Goal: Answer question/provide support: Share knowledge or assist other users

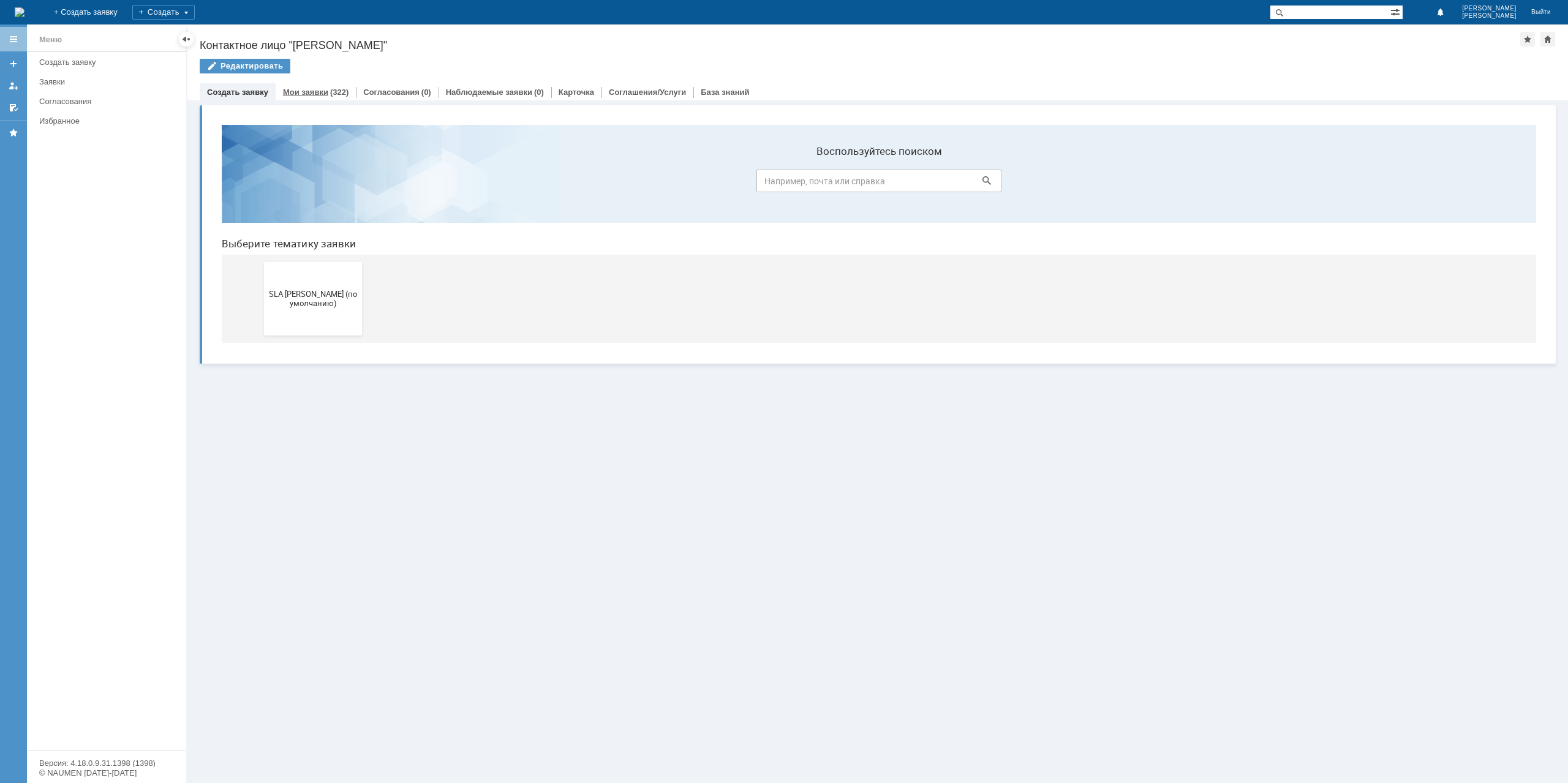
click at [316, 93] on link "Мои заявки" at bounding box center [306, 92] width 45 height 9
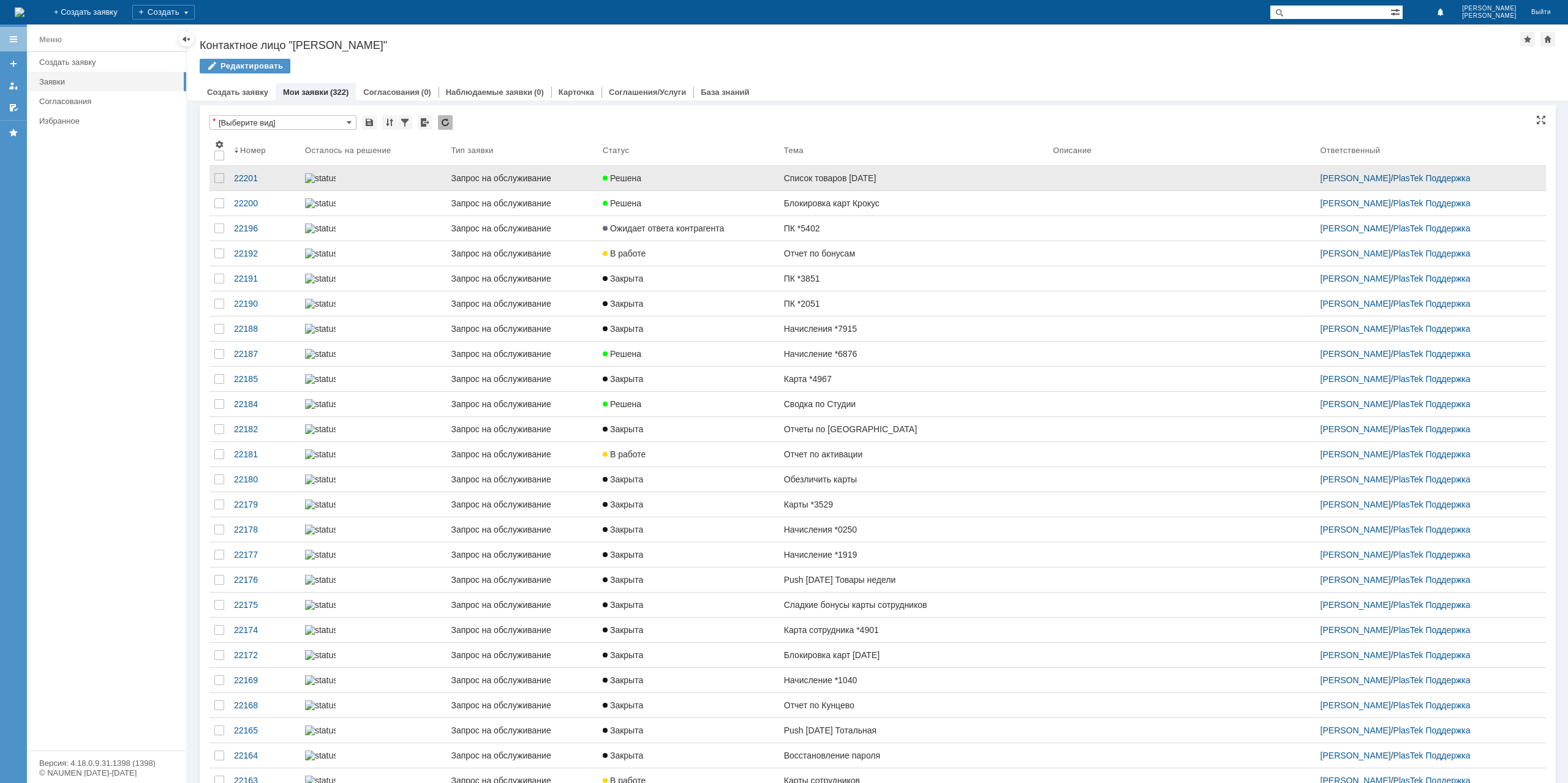
click at [779, 185] on link "Список товаров [DATE]" at bounding box center [913, 178] width 269 height 25
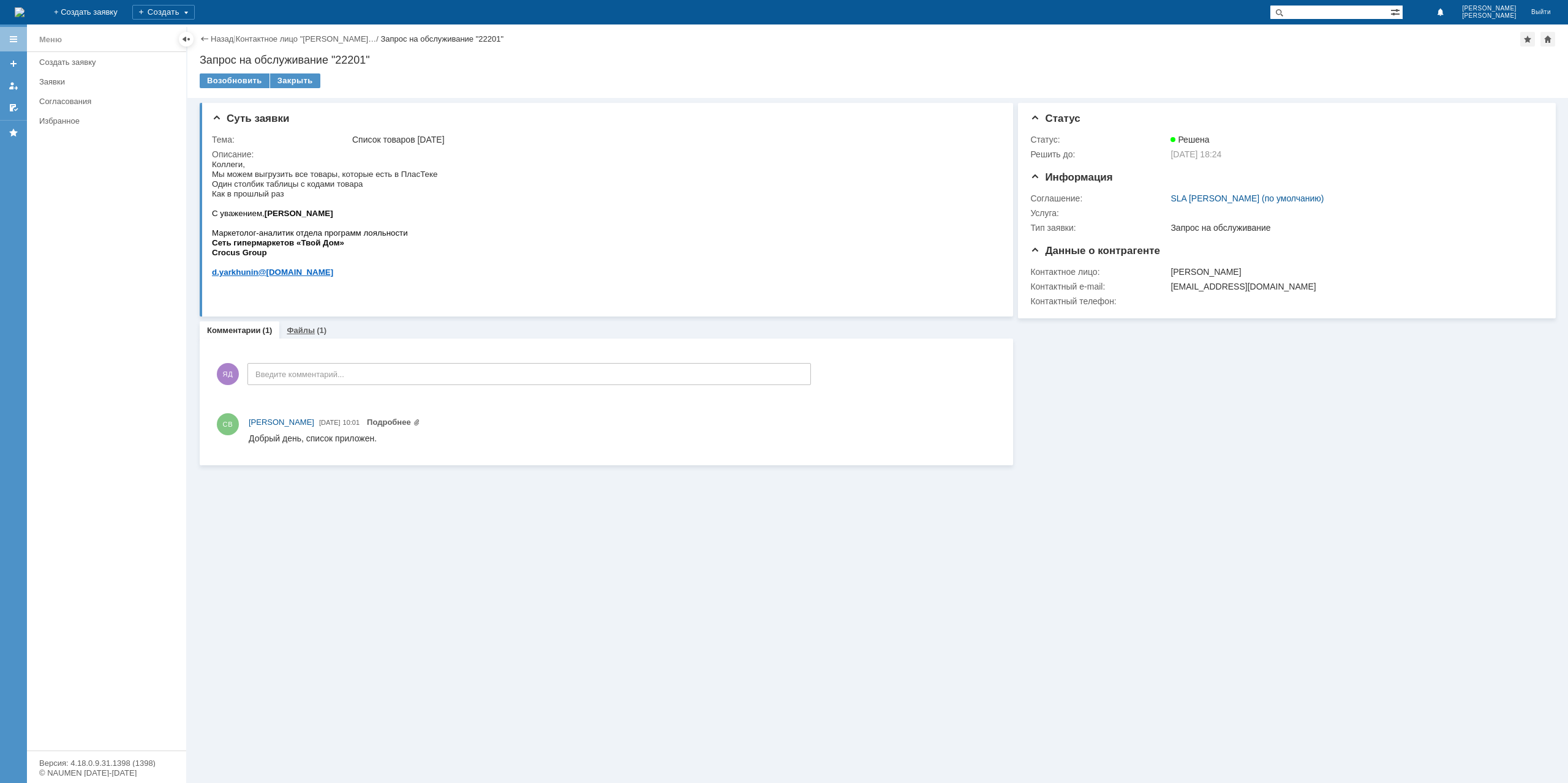
click at [312, 335] on div "Файлы (1)" at bounding box center [306, 330] width 54 height 18
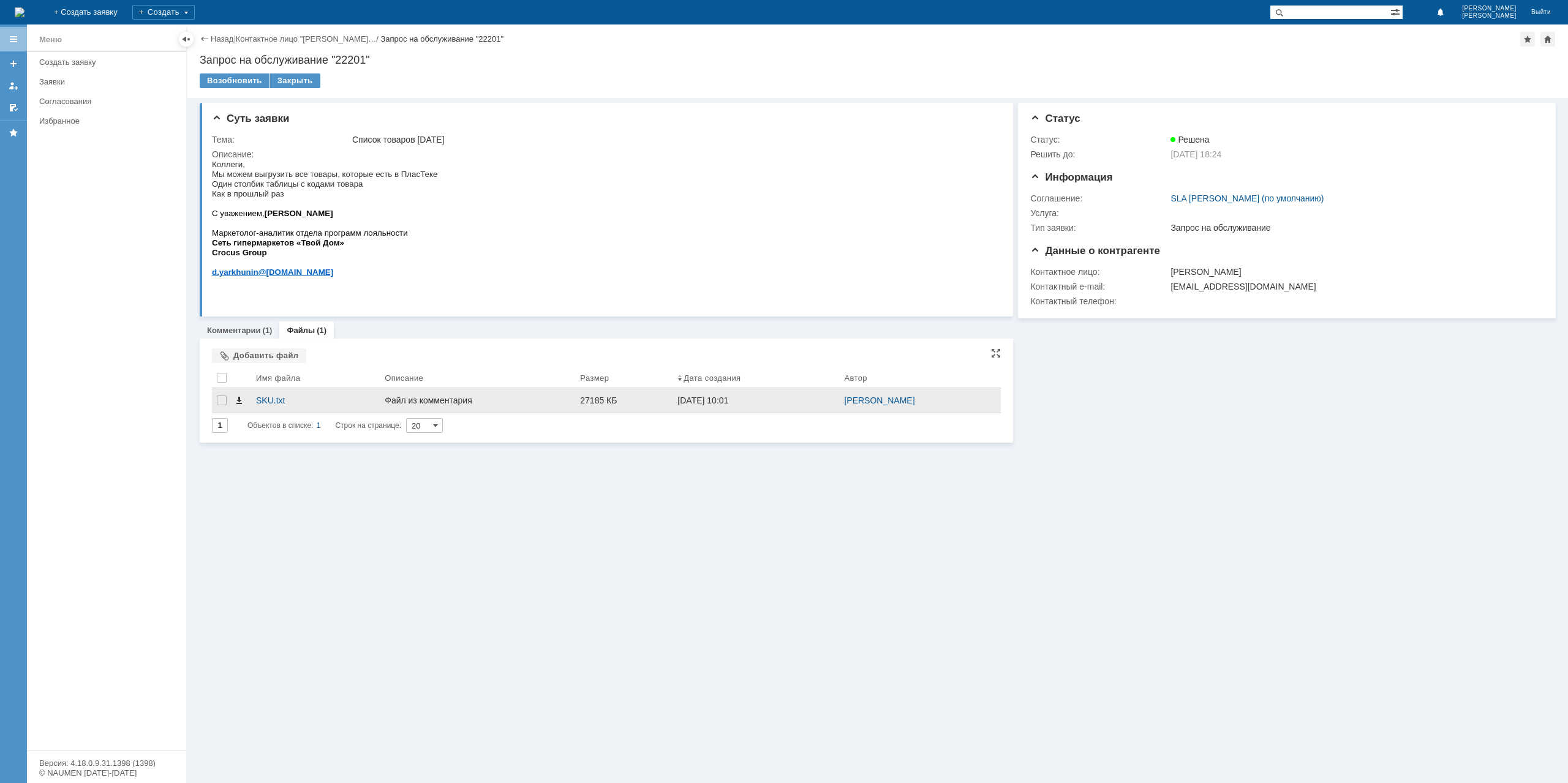
click at [237, 399] on span at bounding box center [239, 401] width 10 height 10
click at [206, 40] on div "Назад" at bounding box center [216, 38] width 33 height 9
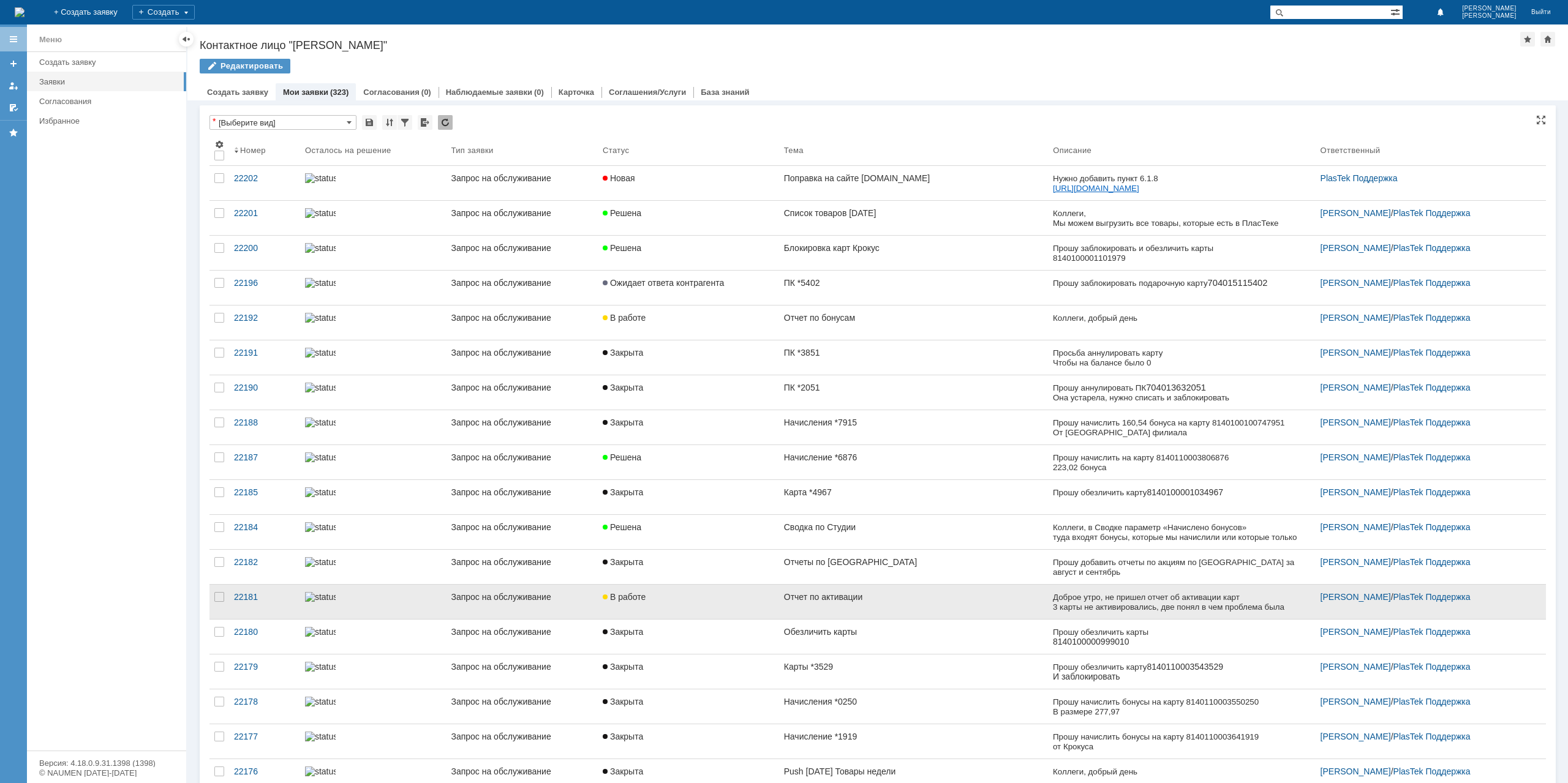
click at [688, 593] on div "В работе" at bounding box center [689, 597] width 172 height 10
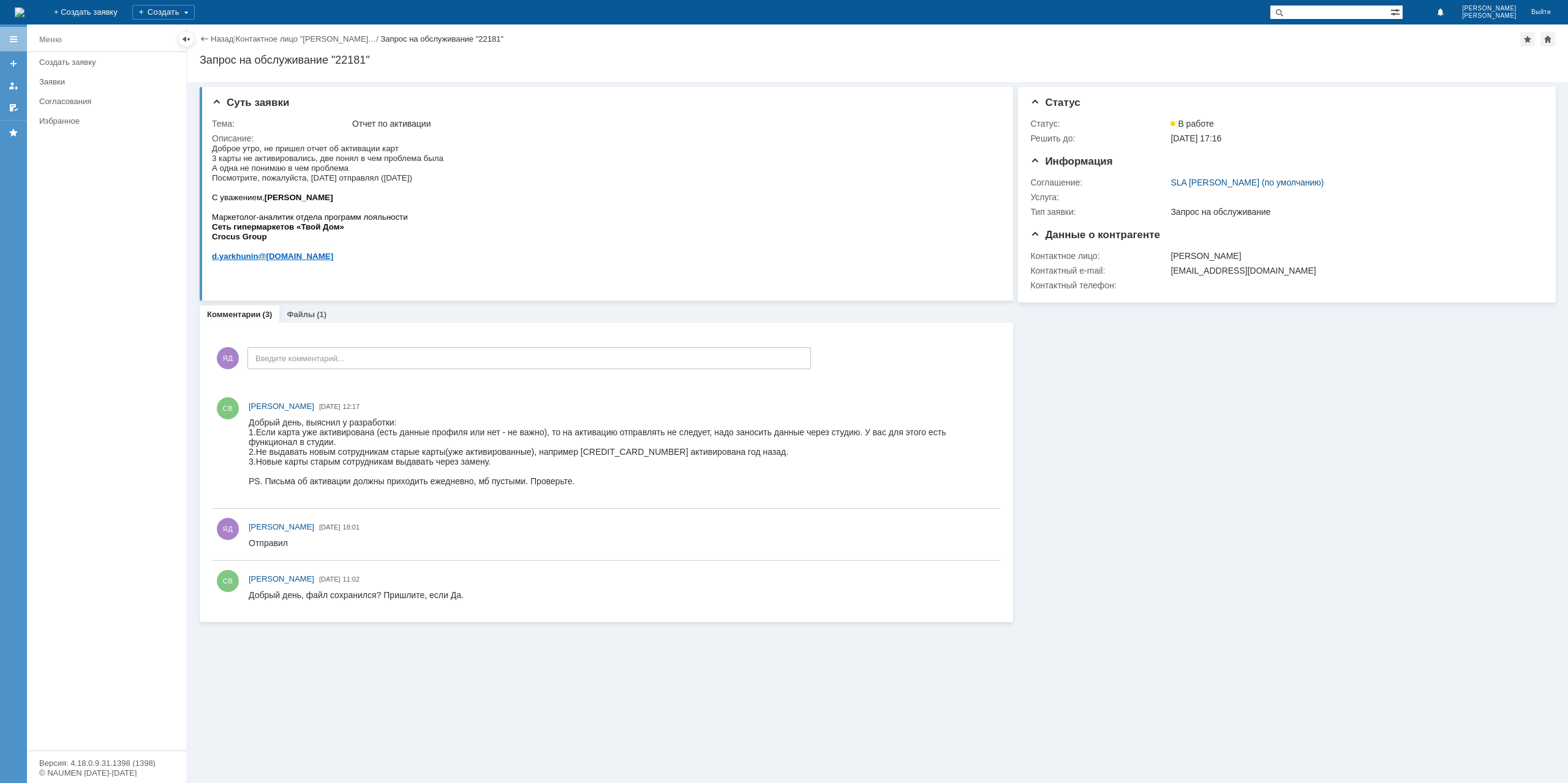
click at [299, 421] on div "Добрый день, выяснил у разработки: 1.Если карта уже активирована (есть данные п…" at bounding box center [622, 457] width 747 height 78
drag, startPoint x: 256, startPoint y: 425, endPoint x: 348, endPoint y: 433, distance: 92.3
click at [348, 433] on div "Добрый день, выяснил у разработки: 1.Если карта уже активирована (есть данные п…" at bounding box center [622, 457] width 747 height 78
click at [348, 433] on div "1.Если карта уже активирована (есть данные профиля или нет - не важно), то на а…" at bounding box center [622, 437] width 747 height 20
drag, startPoint x: 348, startPoint y: 433, endPoint x: 422, endPoint y: 433, distance: 74.0
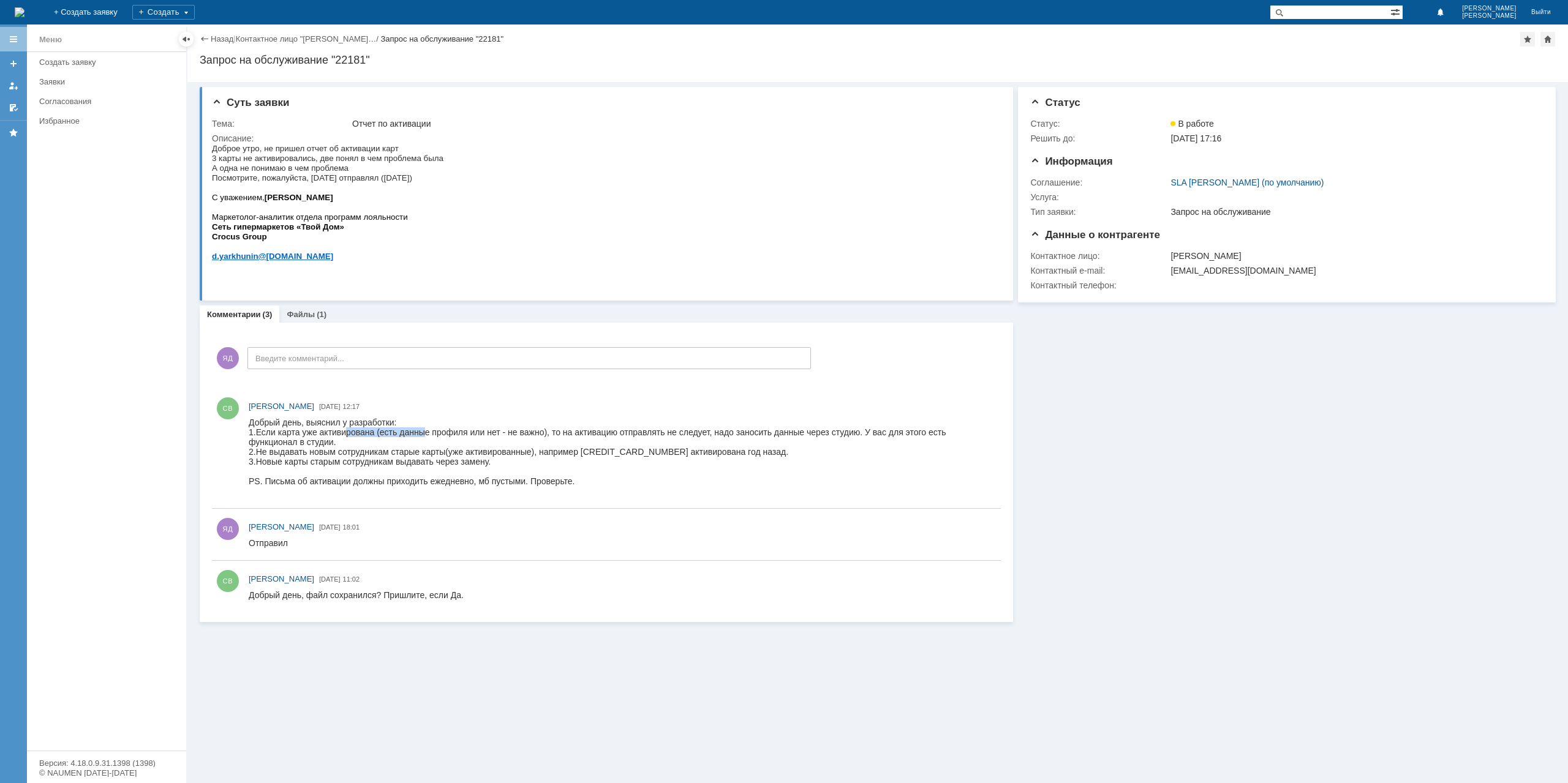
click at [422, 433] on div "1.Если карта уже активирована (есть данные профиля или нет - не важно), то на а…" at bounding box center [622, 437] width 747 height 20
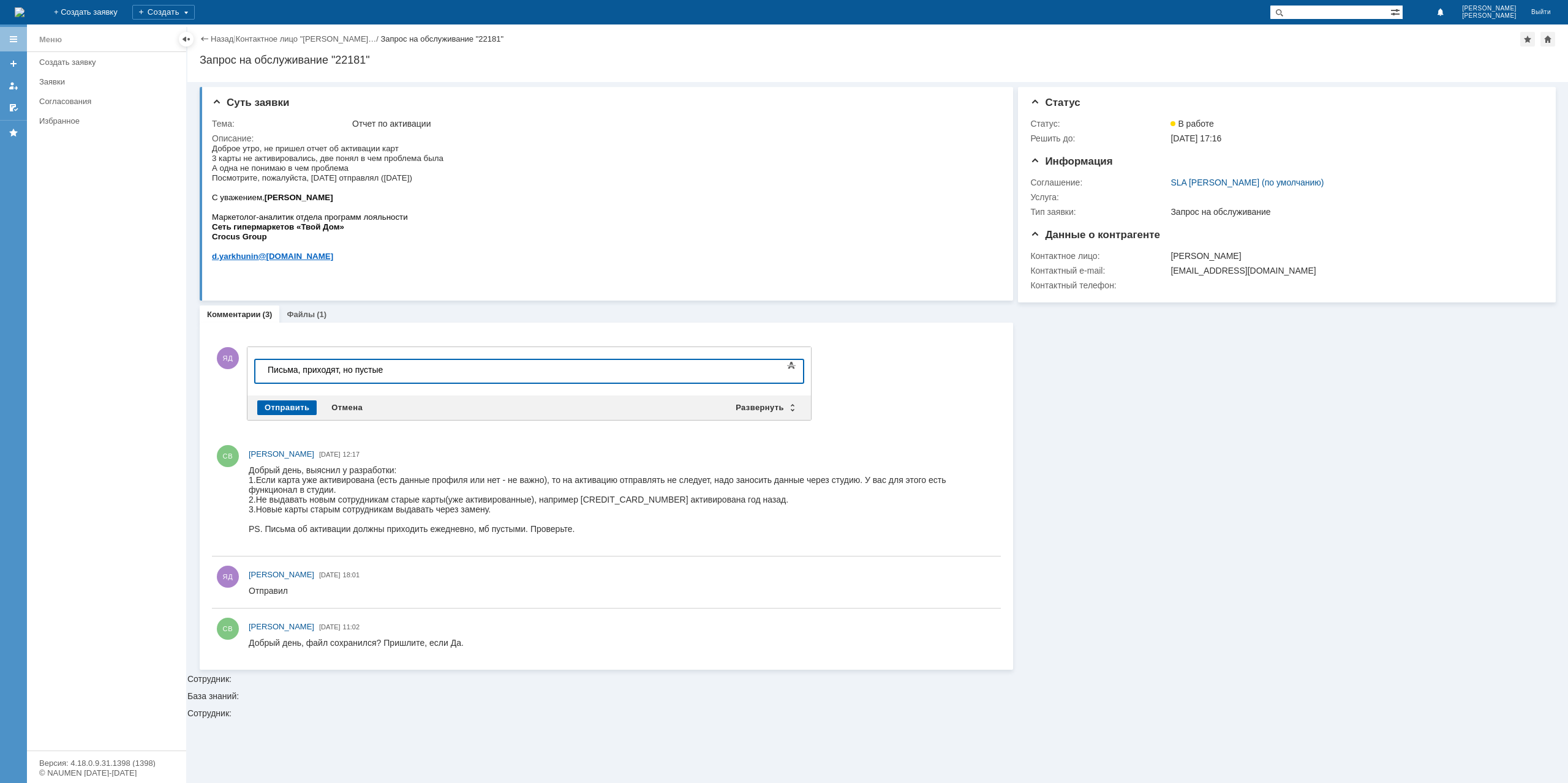
click at [288, 405] on div "Отправить" at bounding box center [287, 408] width 59 height 15
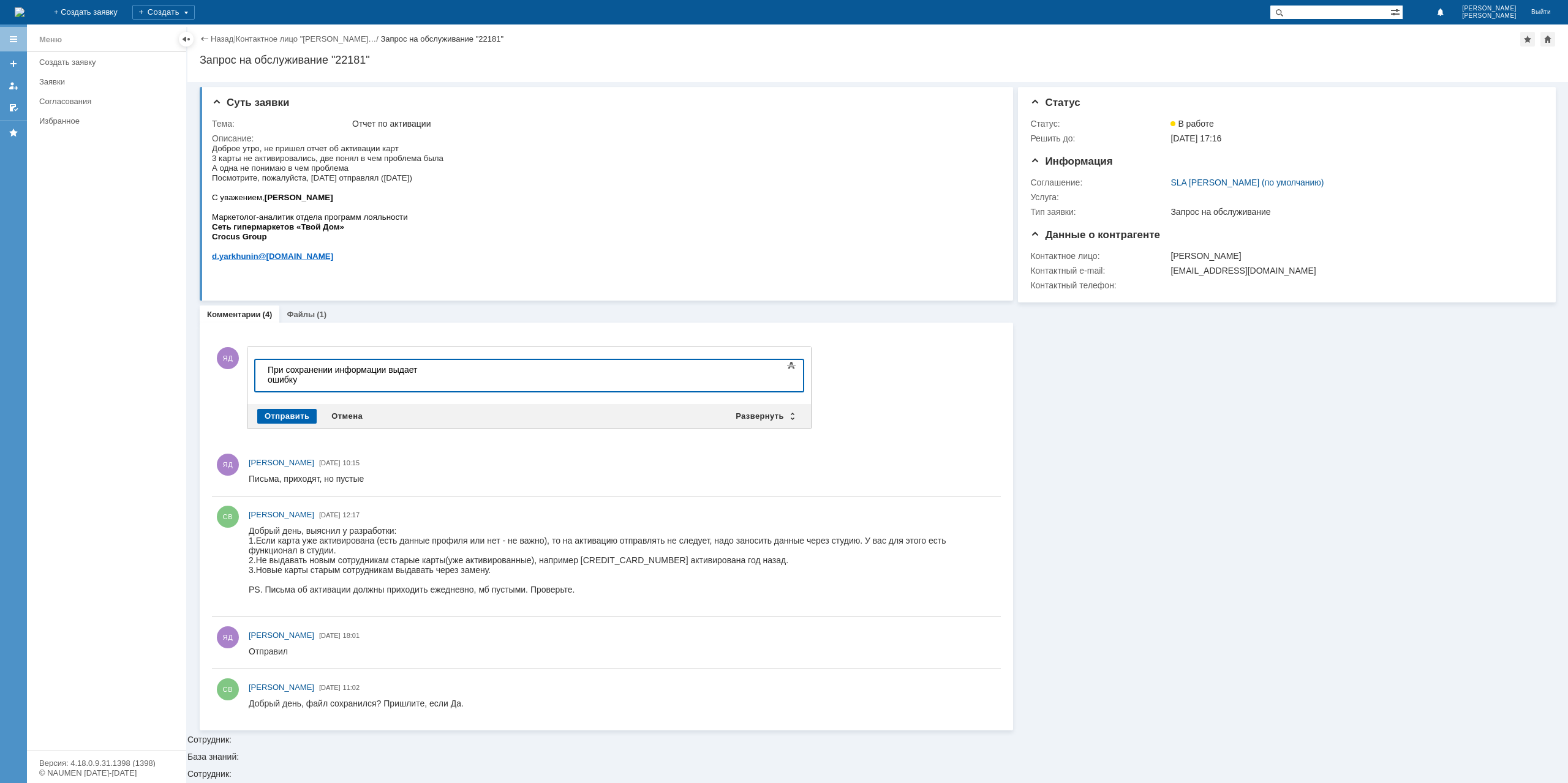
click at [287, 409] on div "Отправить" at bounding box center [287, 416] width 59 height 15
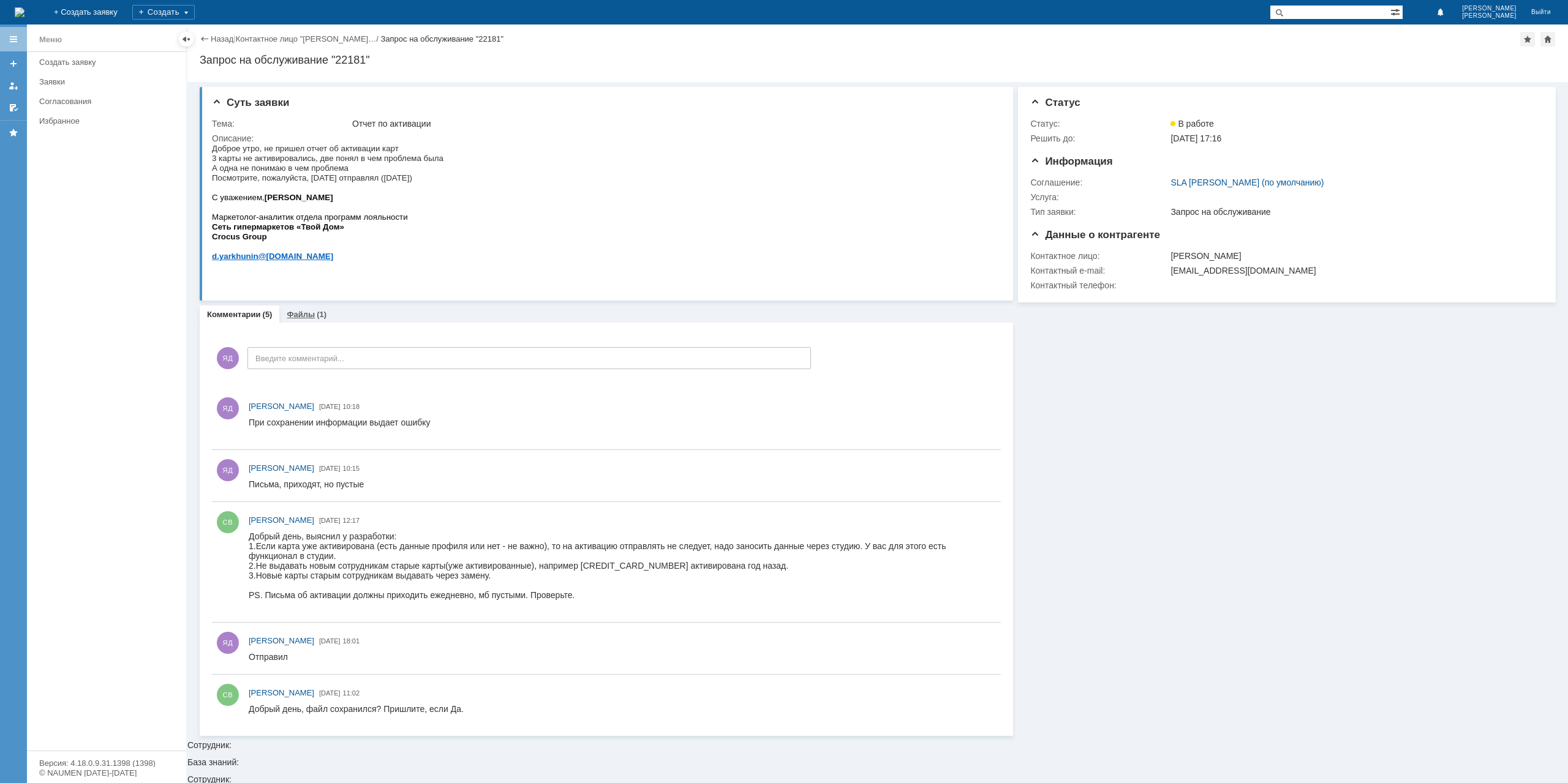
click at [312, 314] on div "Файлы (1)" at bounding box center [306, 314] width 40 height 8
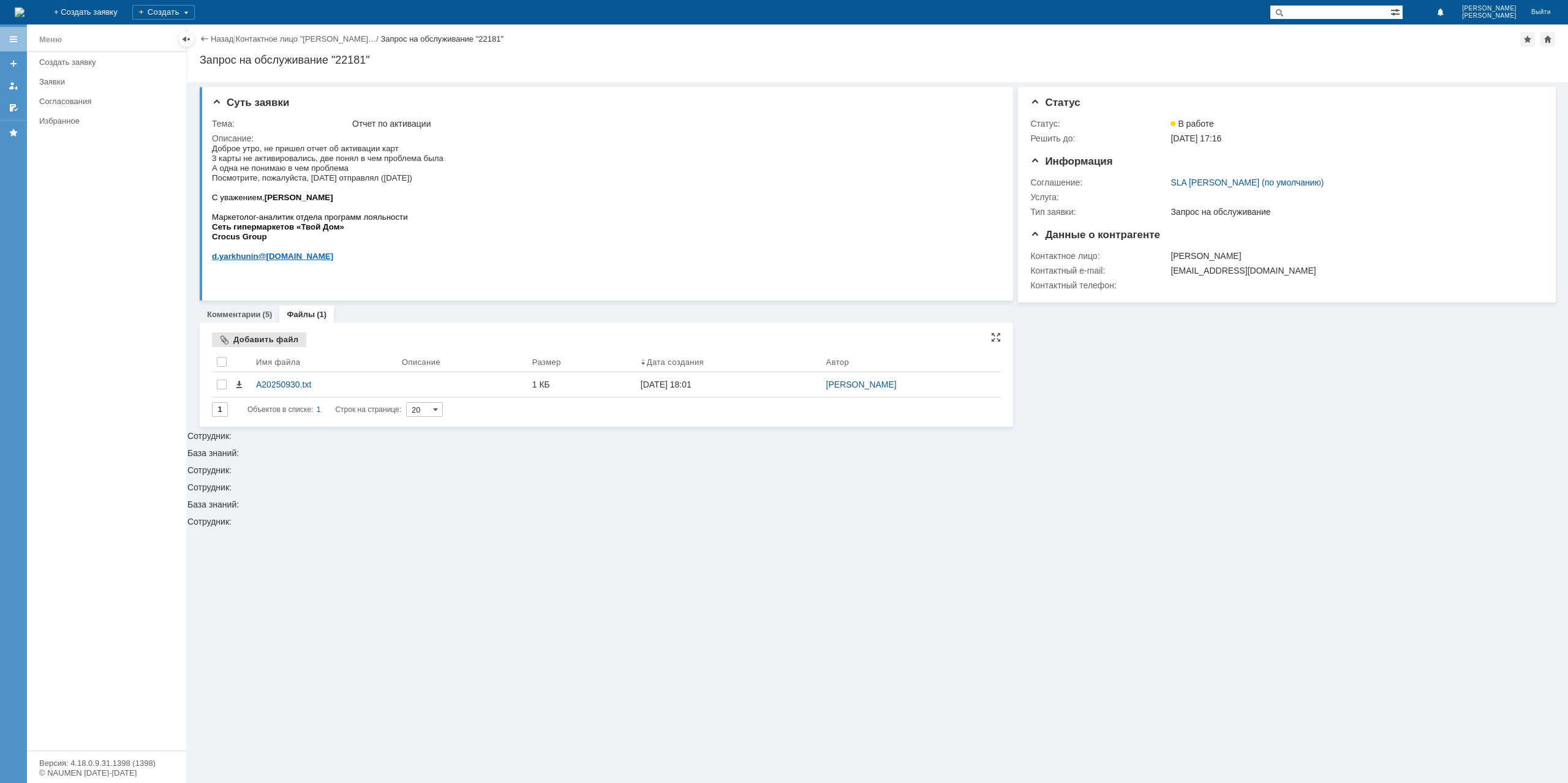
click at [230, 340] on div "Добавить файл" at bounding box center [259, 339] width 94 height 15
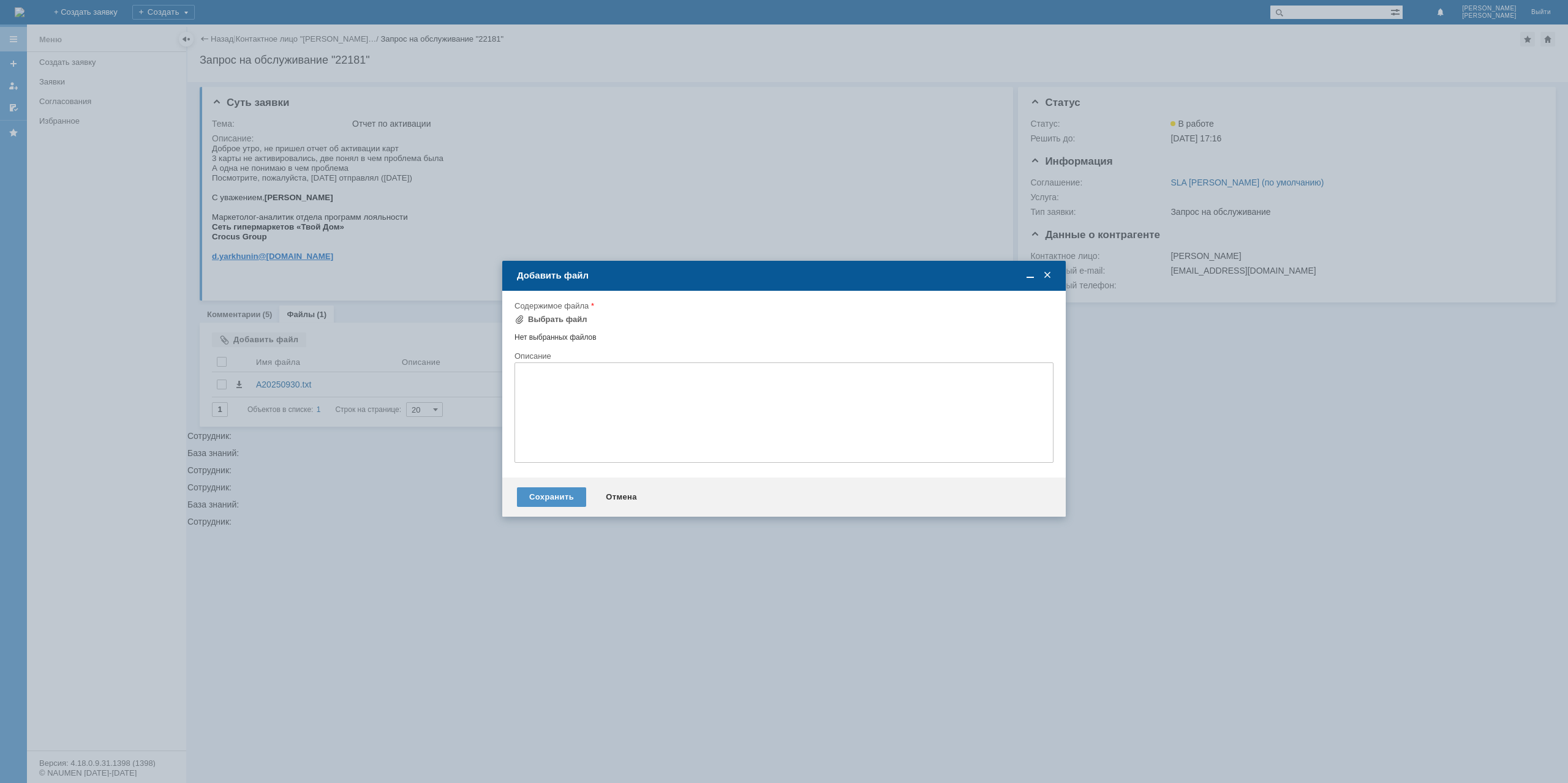
drag, startPoint x: 221, startPoint y: 456, endPoint x: 235, endPoint y: 450, distance: 15.2
click at [218, 458] on div at bounding box center [784, 391] width 1568 height 783
click at [566, 317] on div "Выбрать файл" at bounding box center [557, 320] width 59 height 10
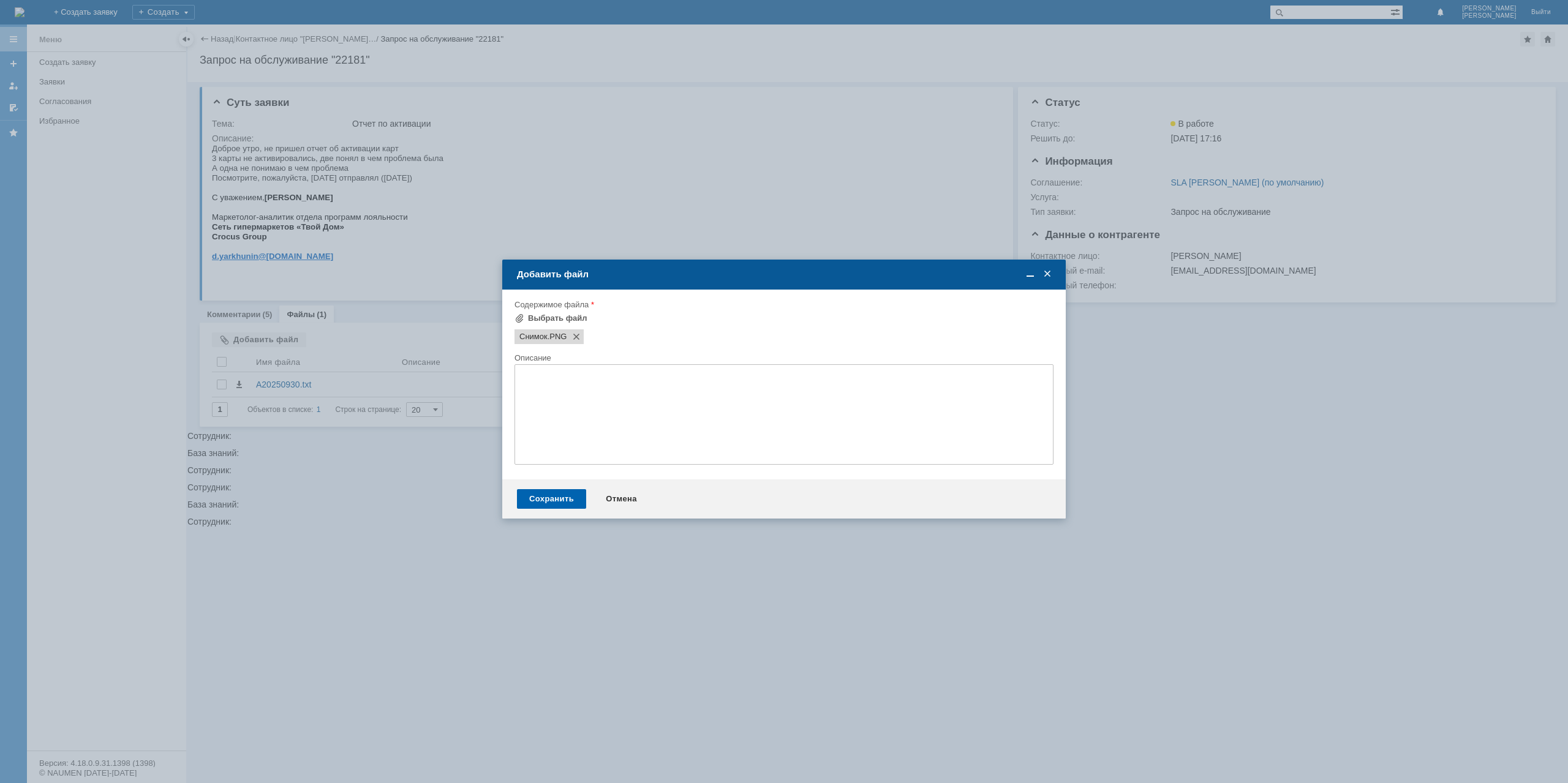
click at [546, 503] on div "Сохранить" at bounding box center [552, 498] width 69 height 20
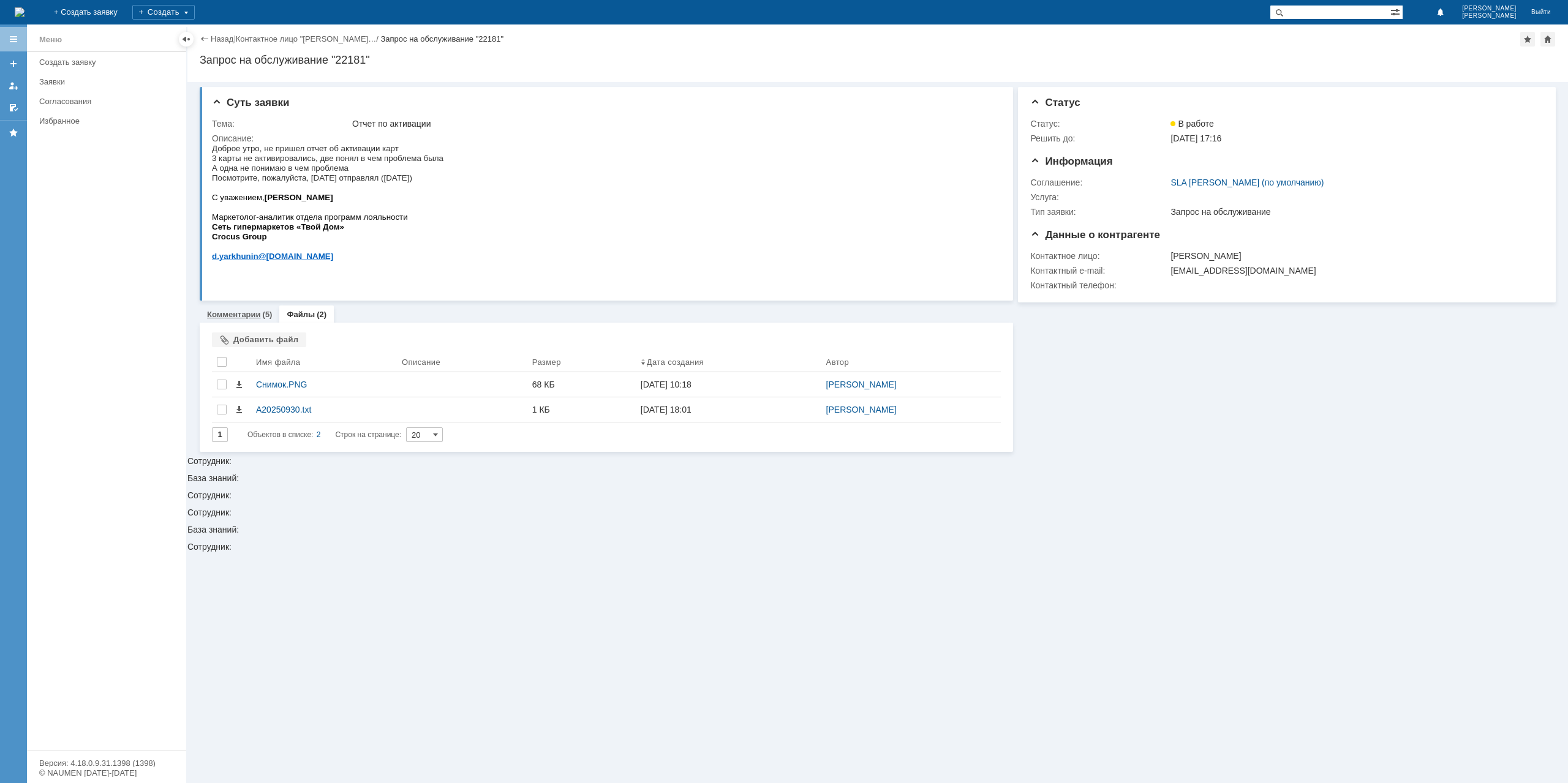
click at [249, 321] on div "Комментарии (5)" at bounding box center [239, 314] width 80 height 18
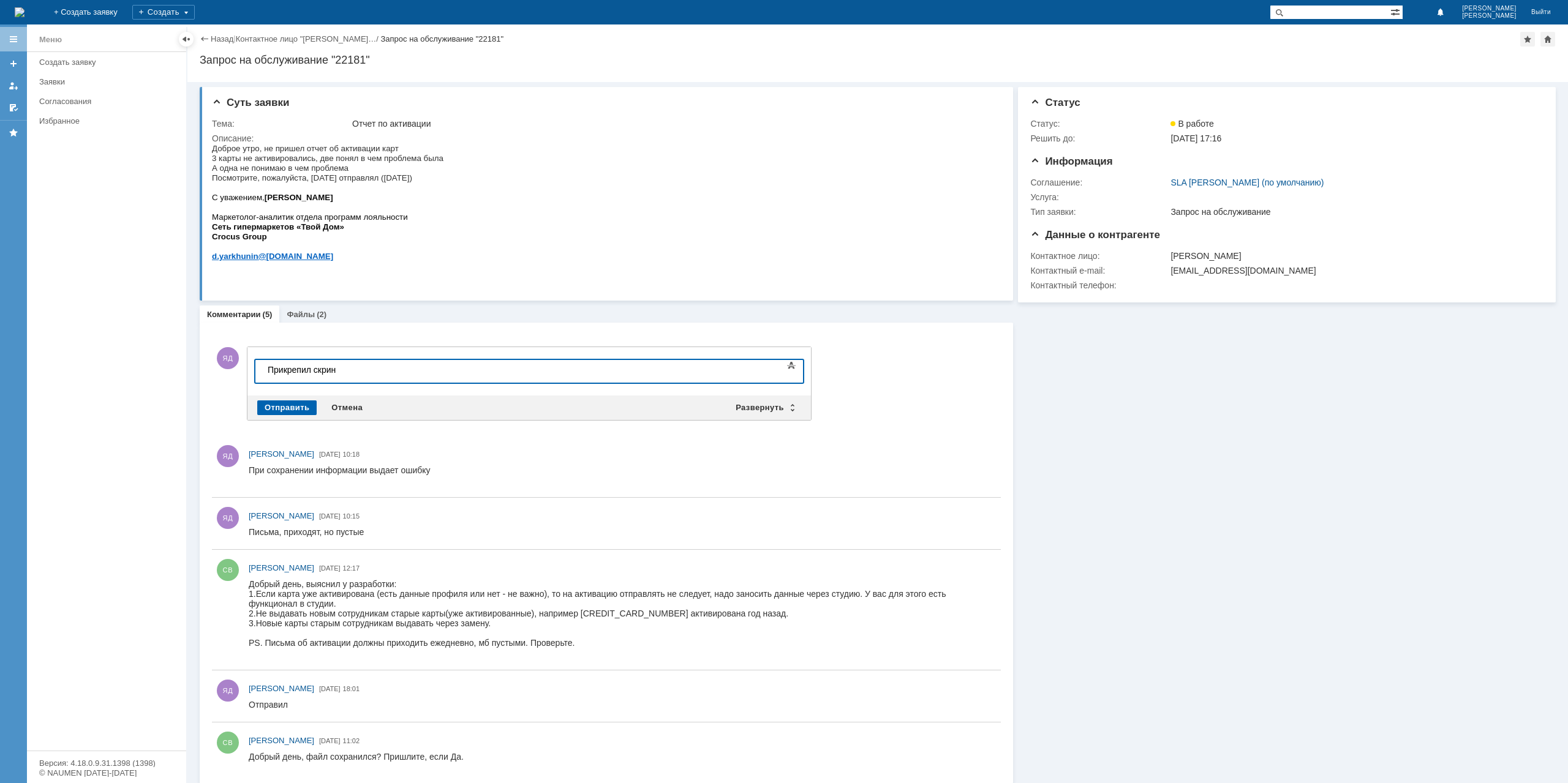
click at [282, 403] on div "Отправить" at bounding box center [287, 408] width 59 height 15
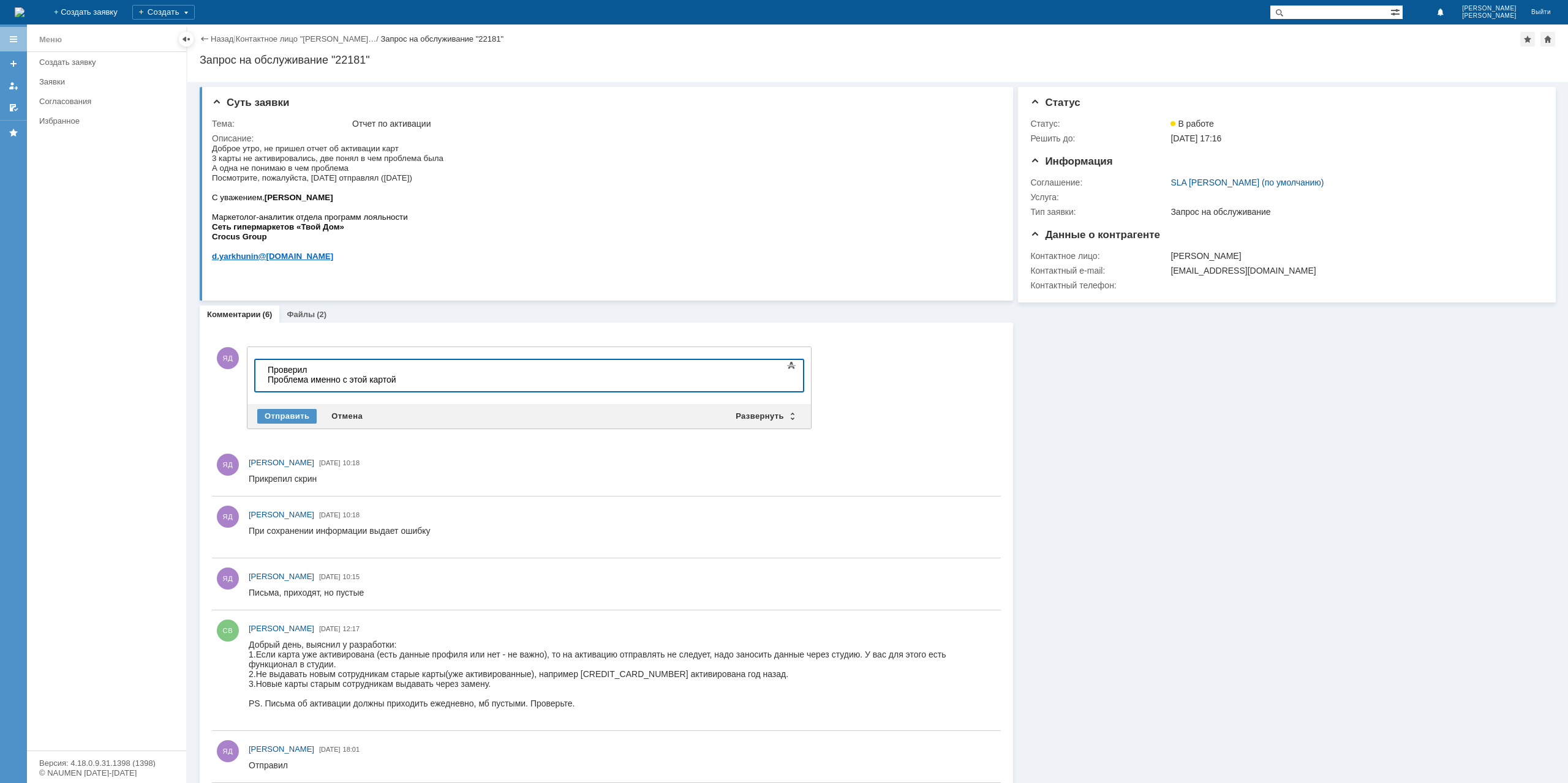
click at [422, 382] on div "Проверил Проблема именно с этой картой" at bounding box center [355, 374] width 174 height 20
click at [291, 420] on div "Отправить" at bounding box center [287, 416] width 59 height 15
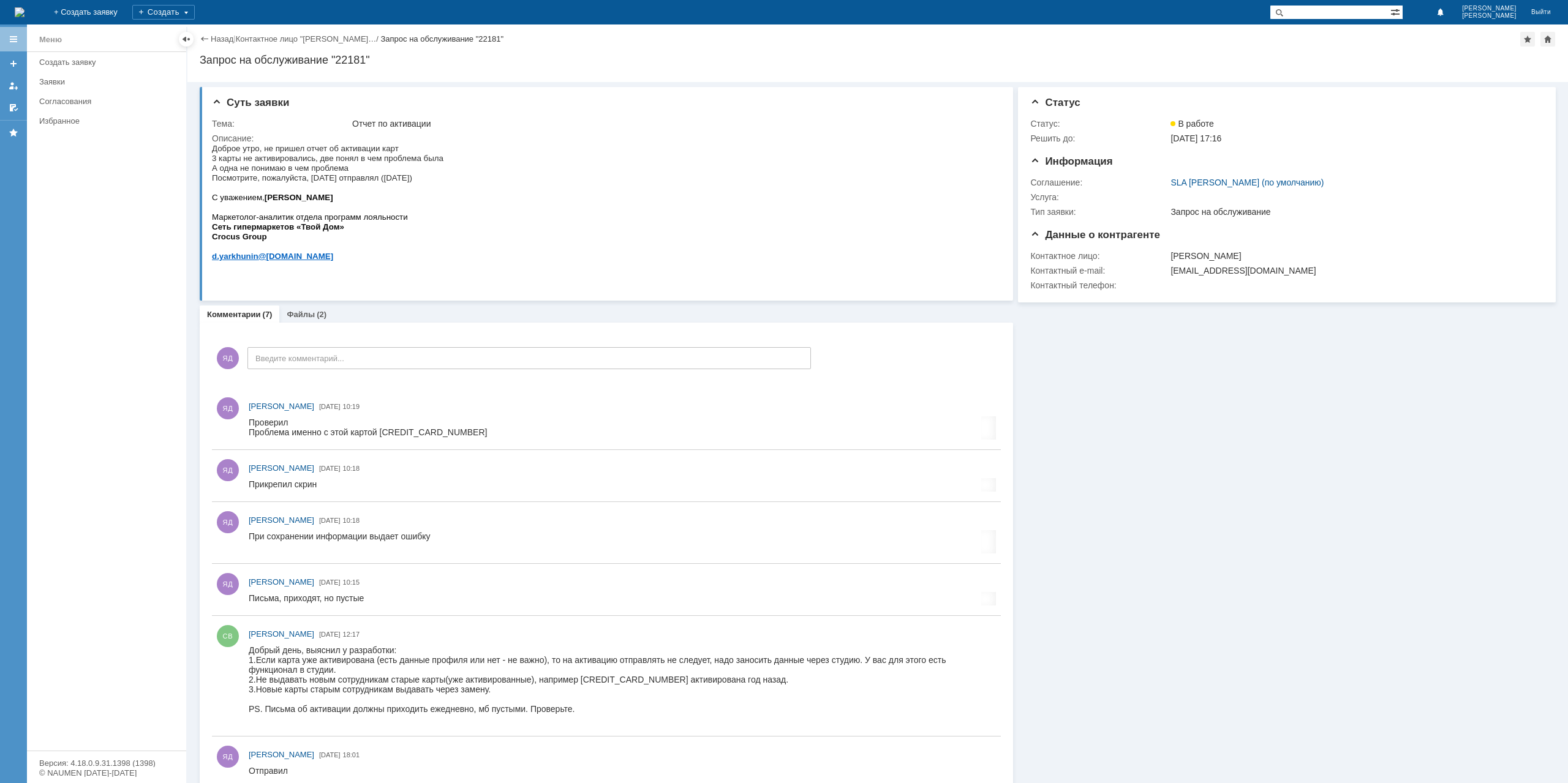
scroll to position [0, 0]
click at [223, 40] on link "Назад" at bounding box center [222, 38] width 23 height 9
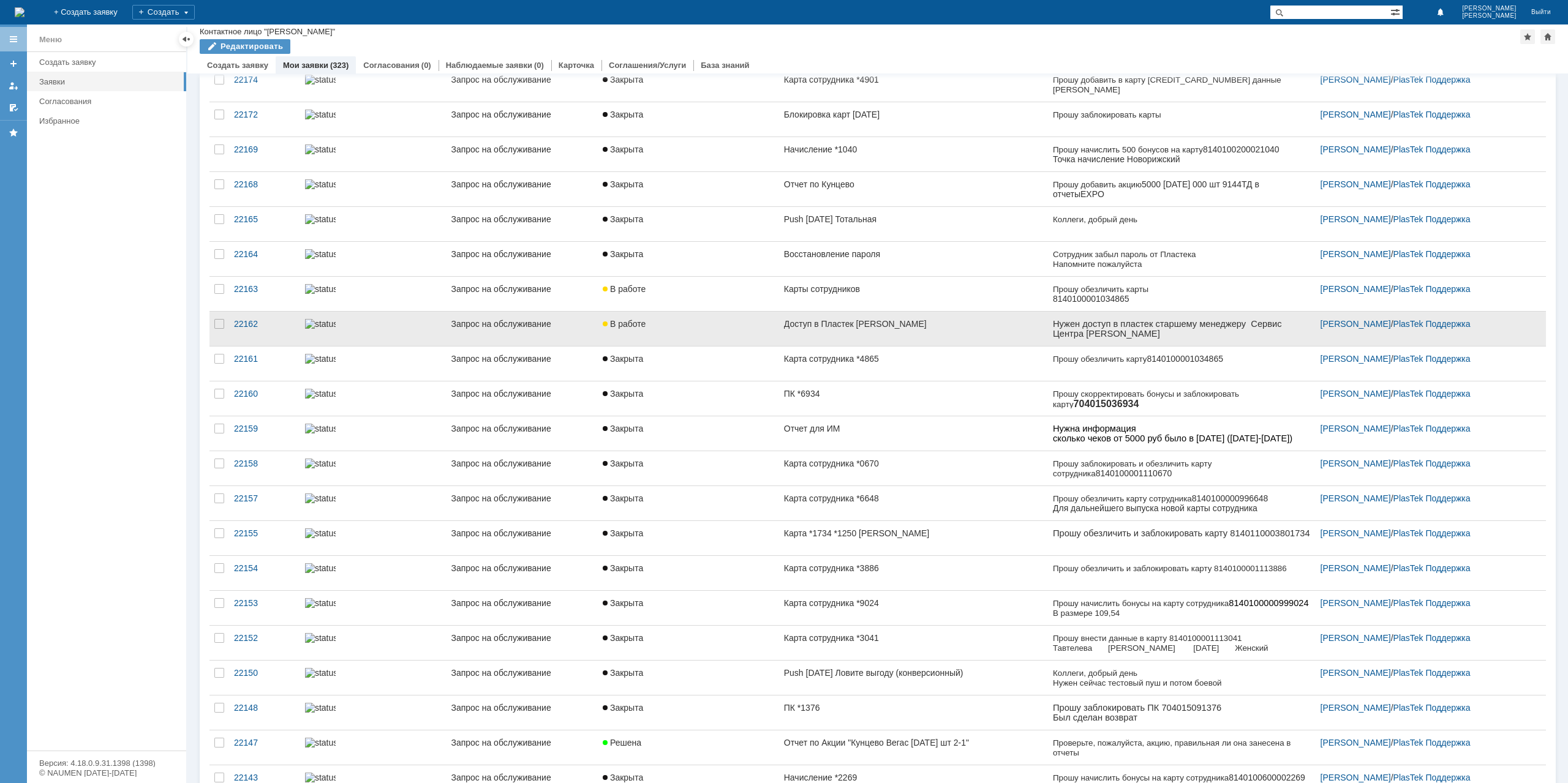
click at [870, 325] on link "Доступ в Пластек [PERSON_NAME]" at bounding box center [913, 329] width 269 height 34
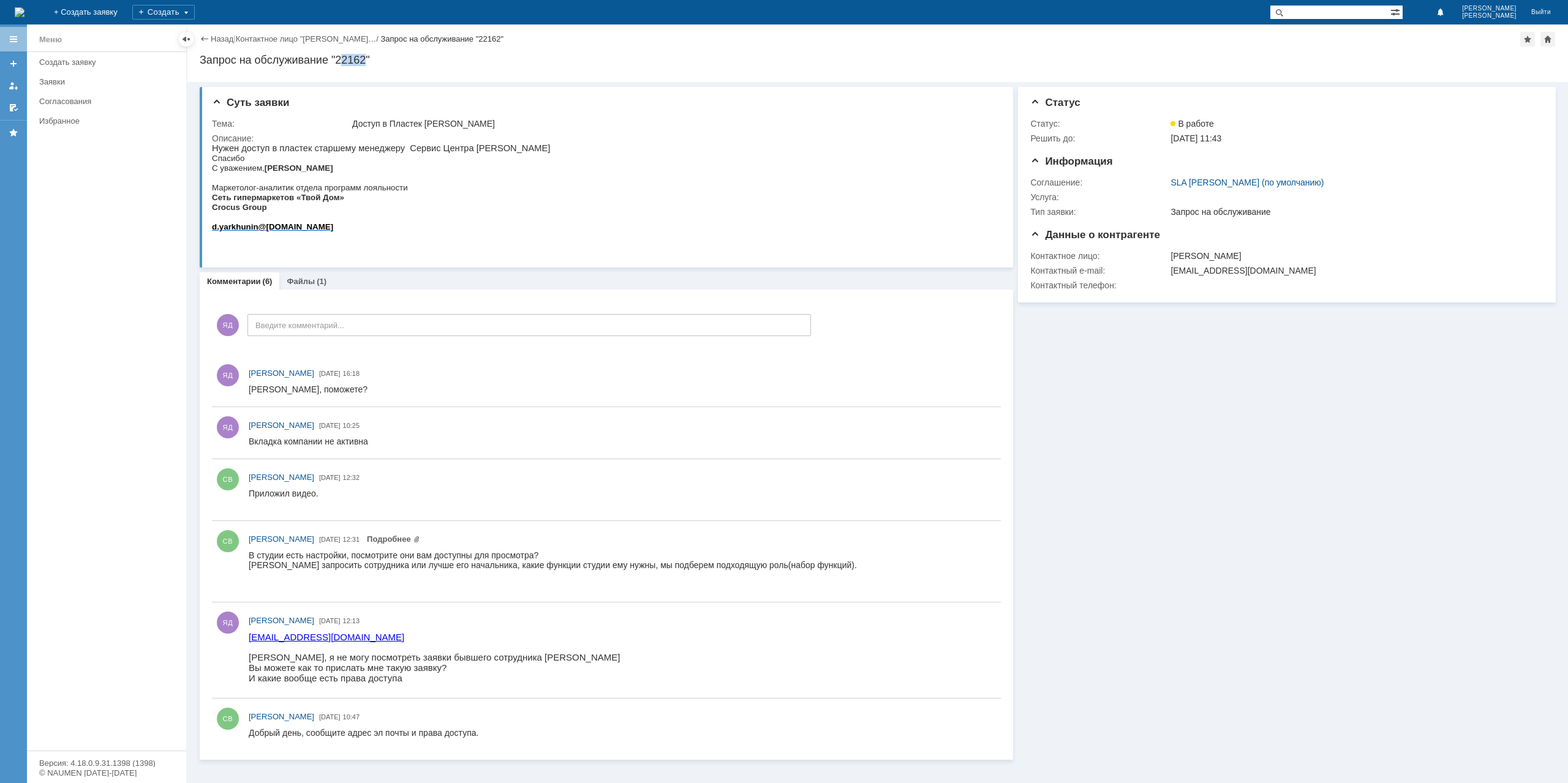
drag, startPoint x: 367, startPoint y: 56, endPoint x: 341, endPoint y: 61, distance: 26.5
click at [341, 61] on div "Запрос на обслуживание "22162"" at bounding box center [877, 59] width 1356 height 12
click at [337, 57] on div "Запрос на обслуживание "22162"" at bounding box center [877, 59] width 1356 height 12
drag, startPoint x: 337, startPoint y: 57, endPoint x: 352, endPoint y: 59, distance: 15.1
click at [352, 59] on div "Запрос на обслуживание "22162"" at bounding box center [877, 59] width 1356 height 12
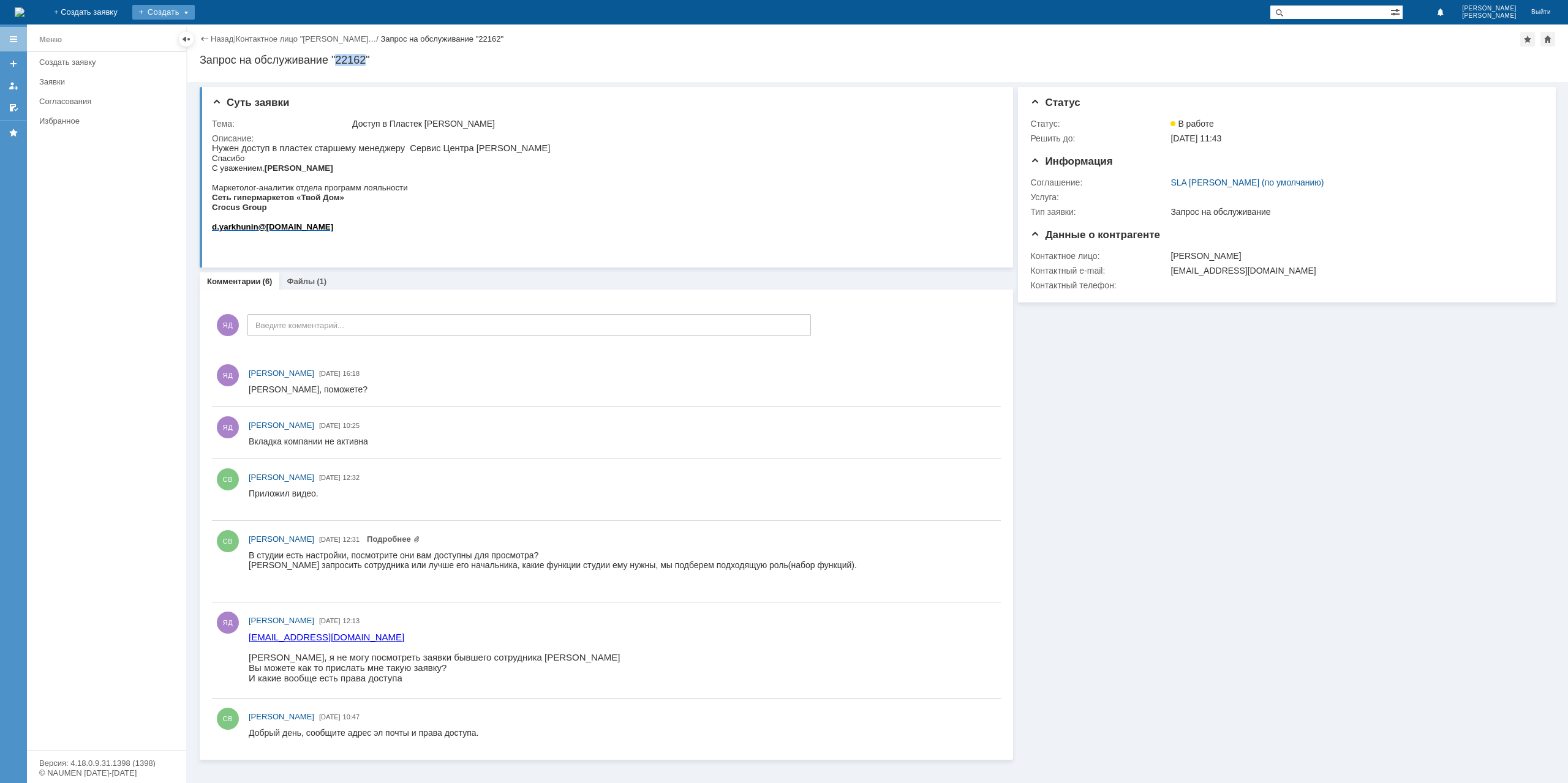
copy div "22162"
click at [206, 37] on div "Назад" at bounding box center [216, 38] width 33 height 9
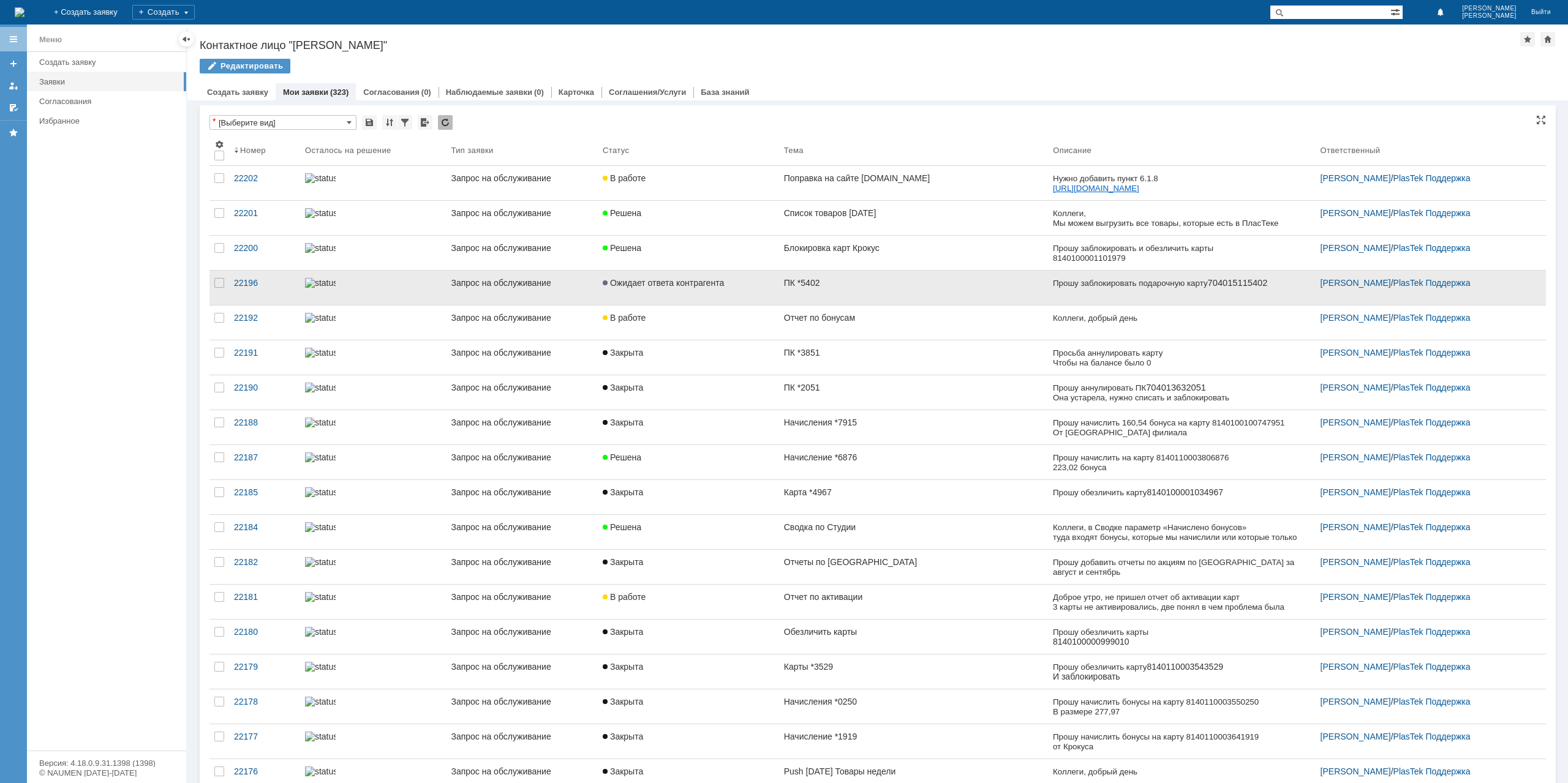
click at [862, 280] on div "ПК *5402" at bounding box center [913, 283] width 259 height 10
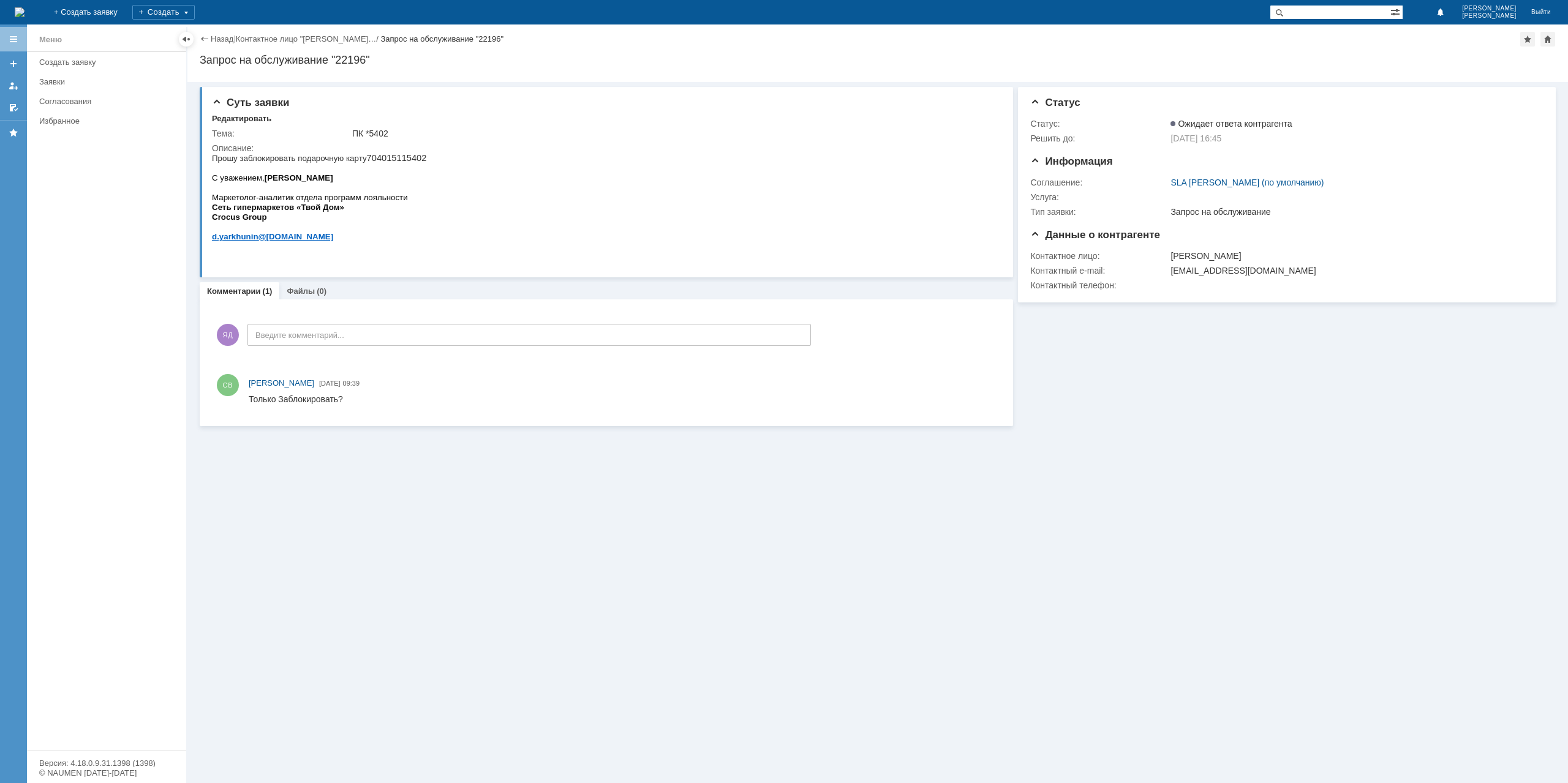
click at [384, 155] on p "Прошу заблокировать подарочную карту 704015115402" at bounding box center [319, 158] width 215 height 10
click at [357, 321] on div "ЯД Введите комментарий..." at bounding box center [511, 336] width 599 height 57
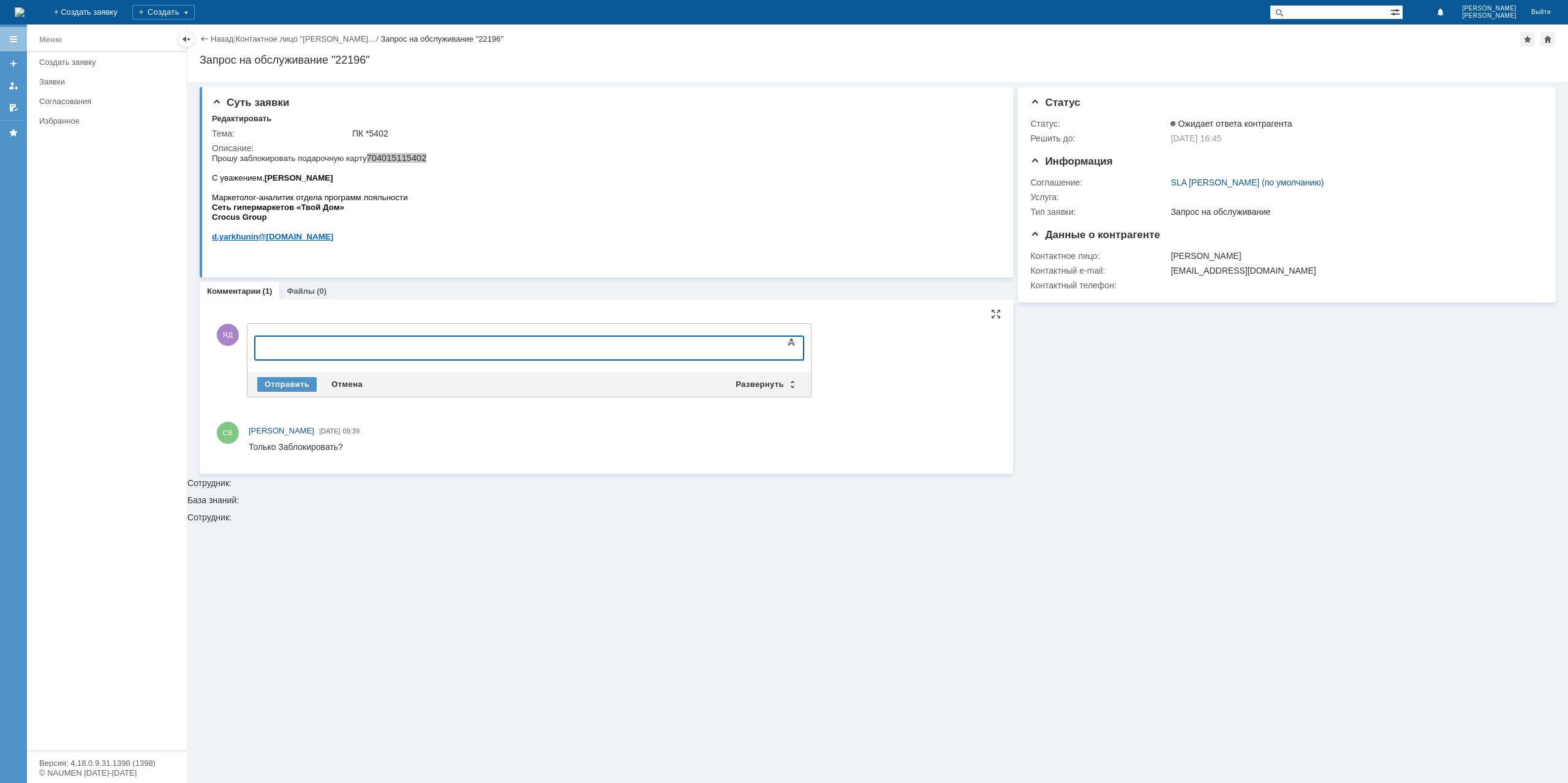
click at [338, 343] on div at bounding box center [355, 346] width 174 height 10
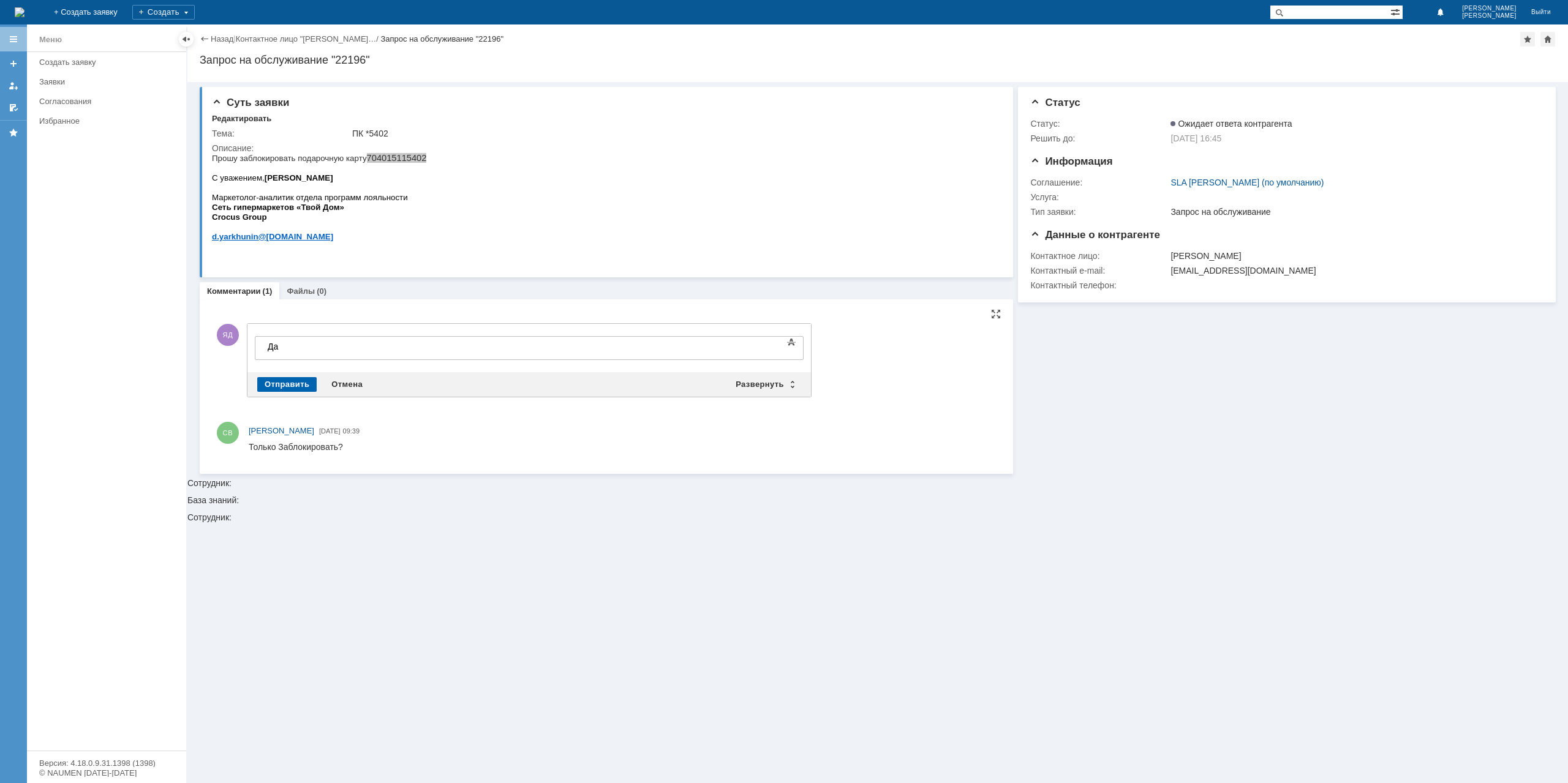
click at [294, 380] on div "Отправить" at bounding box center [287, 384] width 59 height 15
click at [216, 40] on link "Назад" at bounding box center [222, 38] width 23 height 9
